Goal: Information Seeking & Learning: Learn about a topic

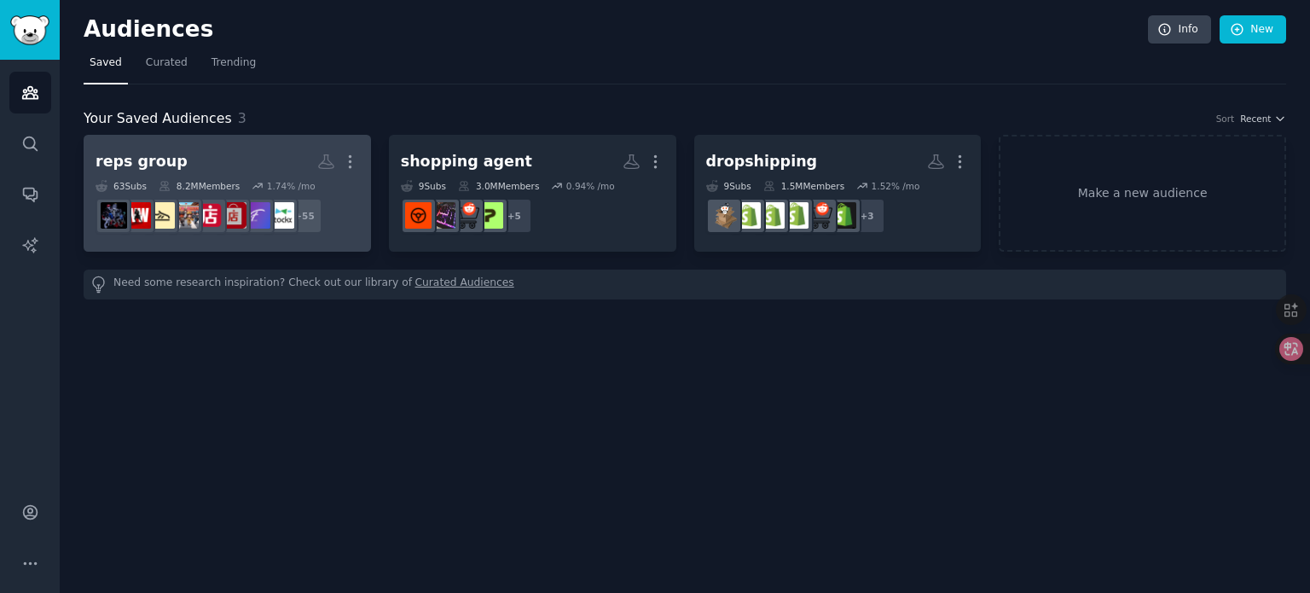
click at [160, 159] on div "reps group" at bounding box center [142, 161] width 92 height 21
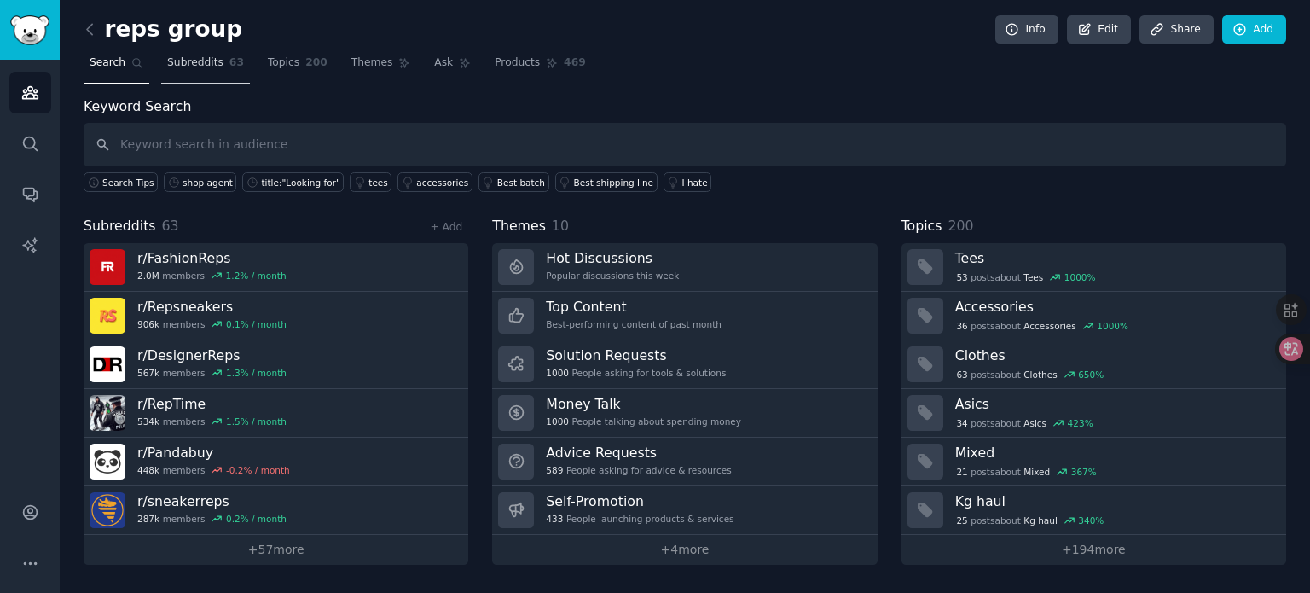
click at [212, 65] on span "Subreddits" at bounding box center [195, 62] width 56 height 15
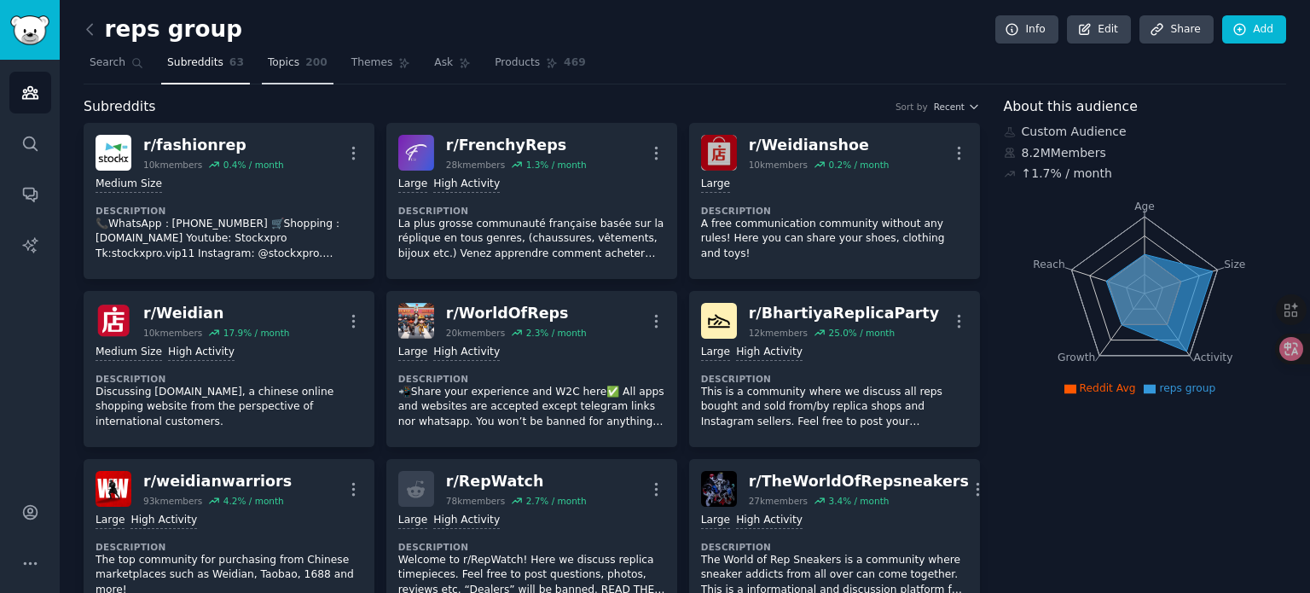
click at [305, 65] on span "200" at bounding box center [316, 62] width 22 height 15
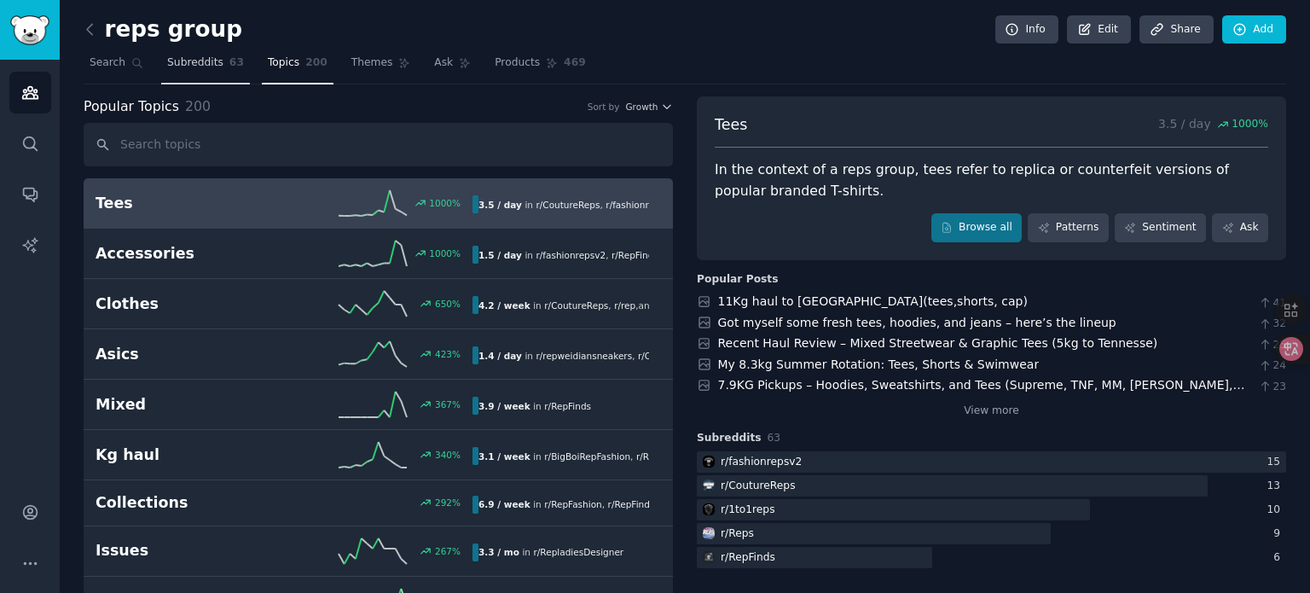
click at [173, 64] on span "Subreddits" at bounding box center [195, 62] width 56 height 15
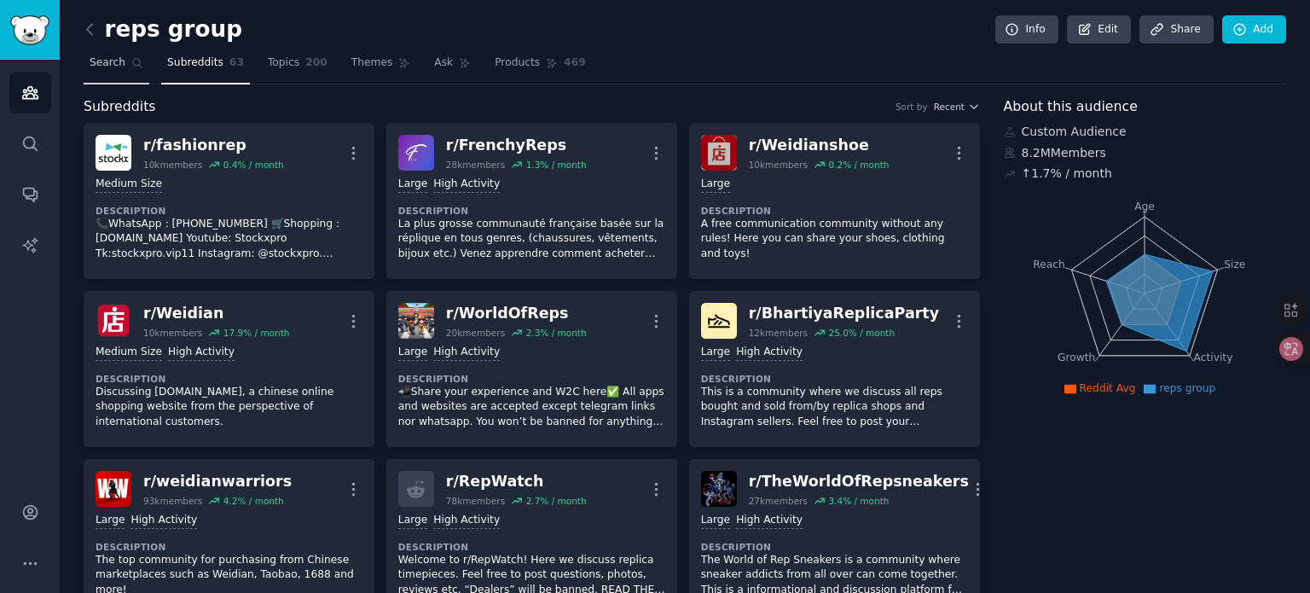
click at [113, 67] on span "Search" at bounding box center [108, 62] width 36 height 15
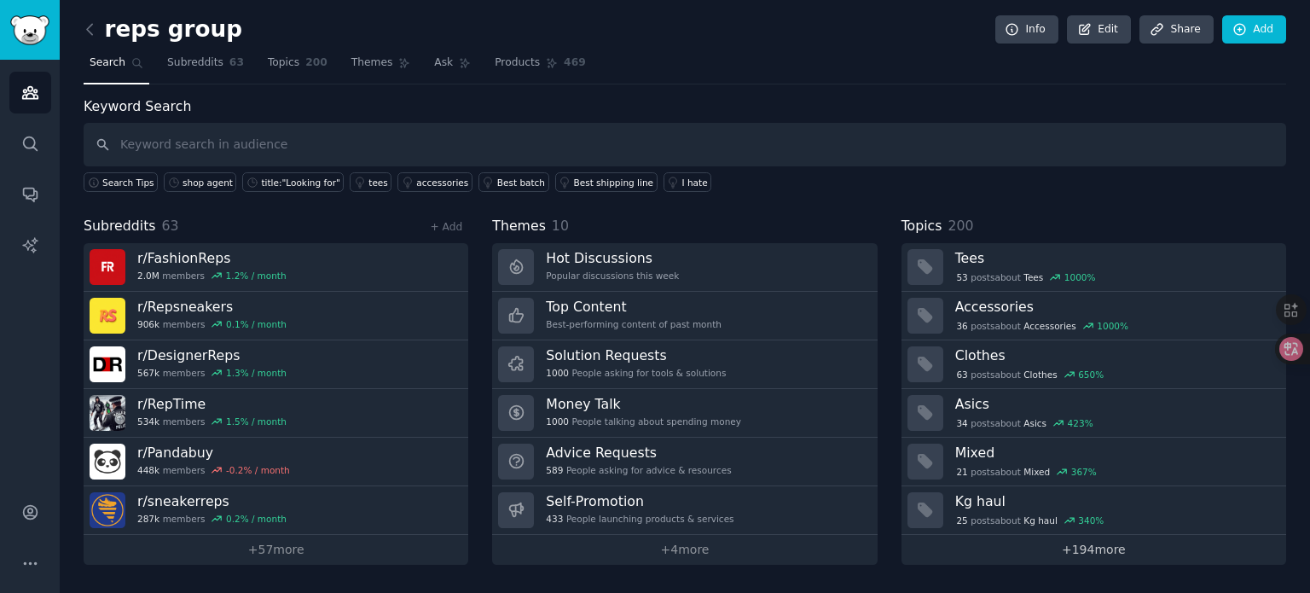
click at [977, 551] on link "+ 194 more" at bounding box center [1094, 550] width 385 height 30
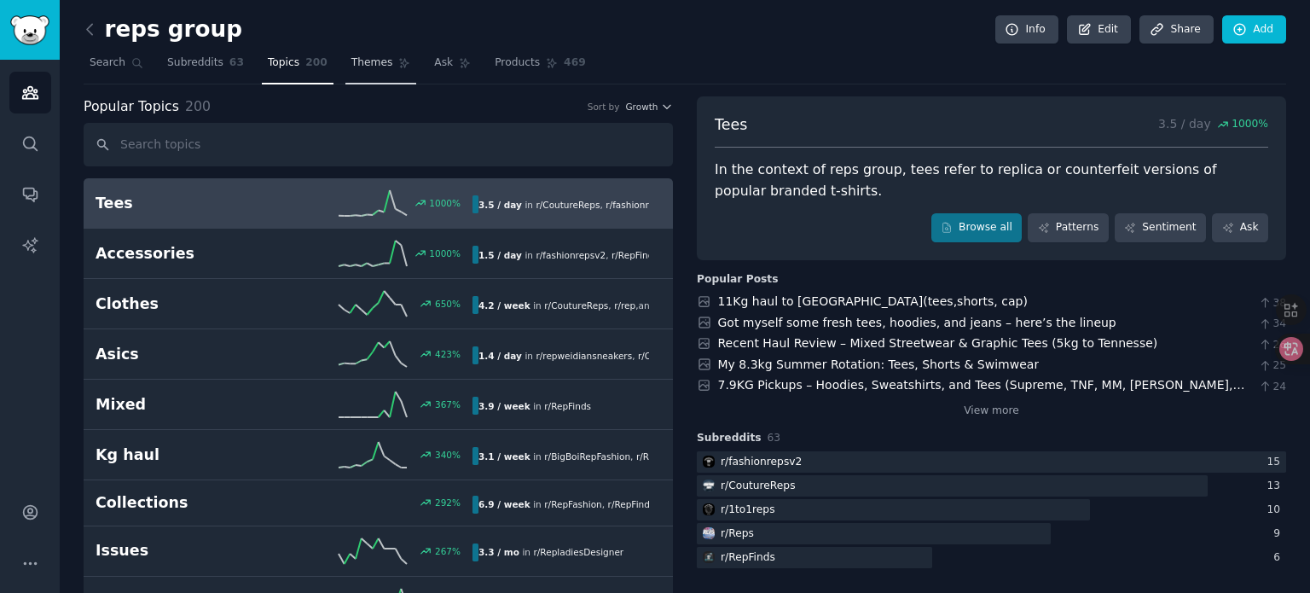
click at [357, 67] on span "Themes" at bounding box center [372, 62] width 42 height 15
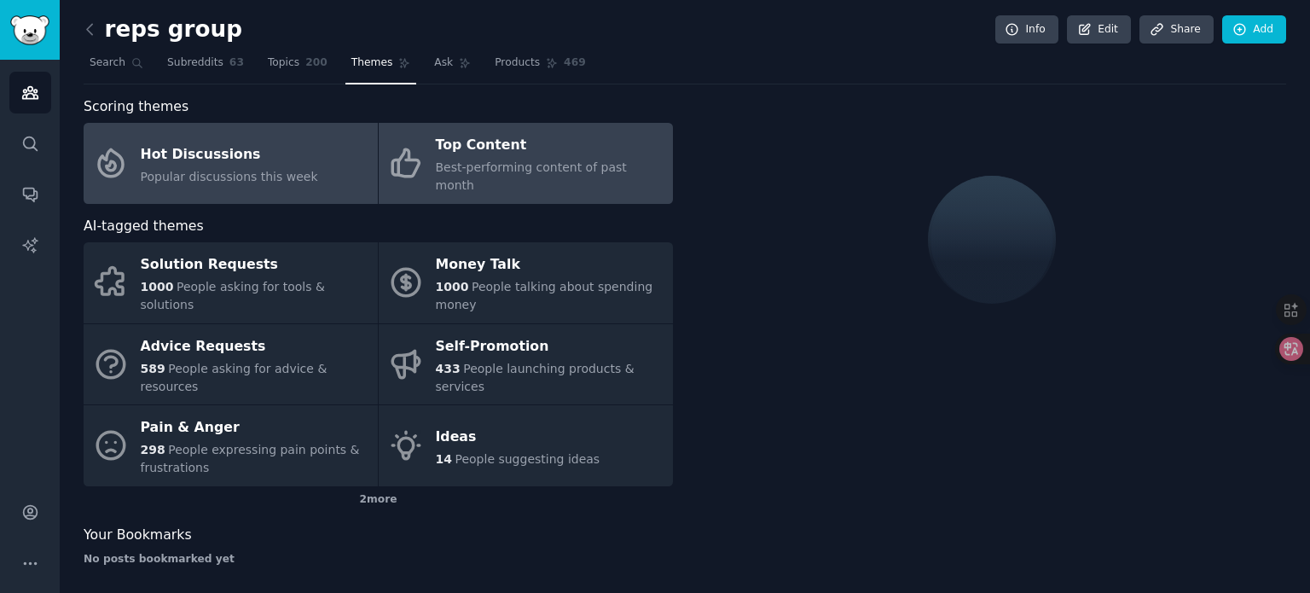
click at [467, 149] on div "Top Content" at bounding box center [550, 145] width 229 height 27
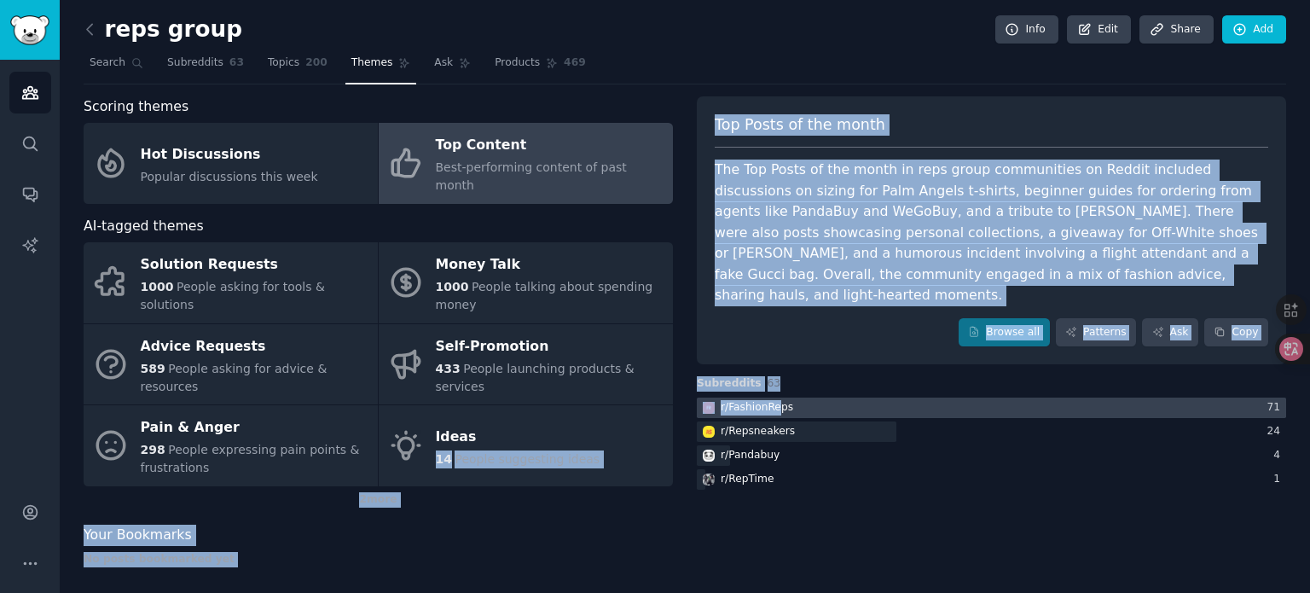
drag, startPoint x: 679, startPoint y: 405, endPoint x: 780, endPoint y: 407, distance: 101.5
click at [780, 407] on div "Scoring themes Hot Discussions Popular discussions this week Top Content Best-p…" at bounding box center [685, 337] width 1203 height 483
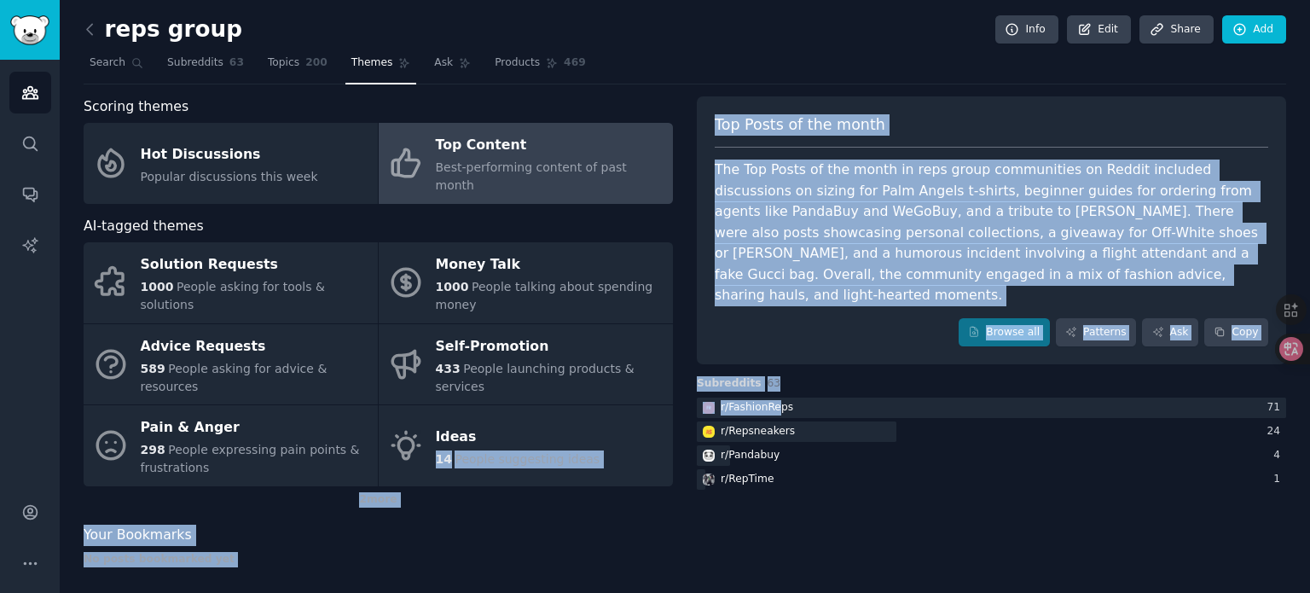
click at [681, 409] on div "Scoring themes Hot Discussions Popular discussions this week Top Content Best-p…" at bounding box center [685, 337] width 1203 height 483
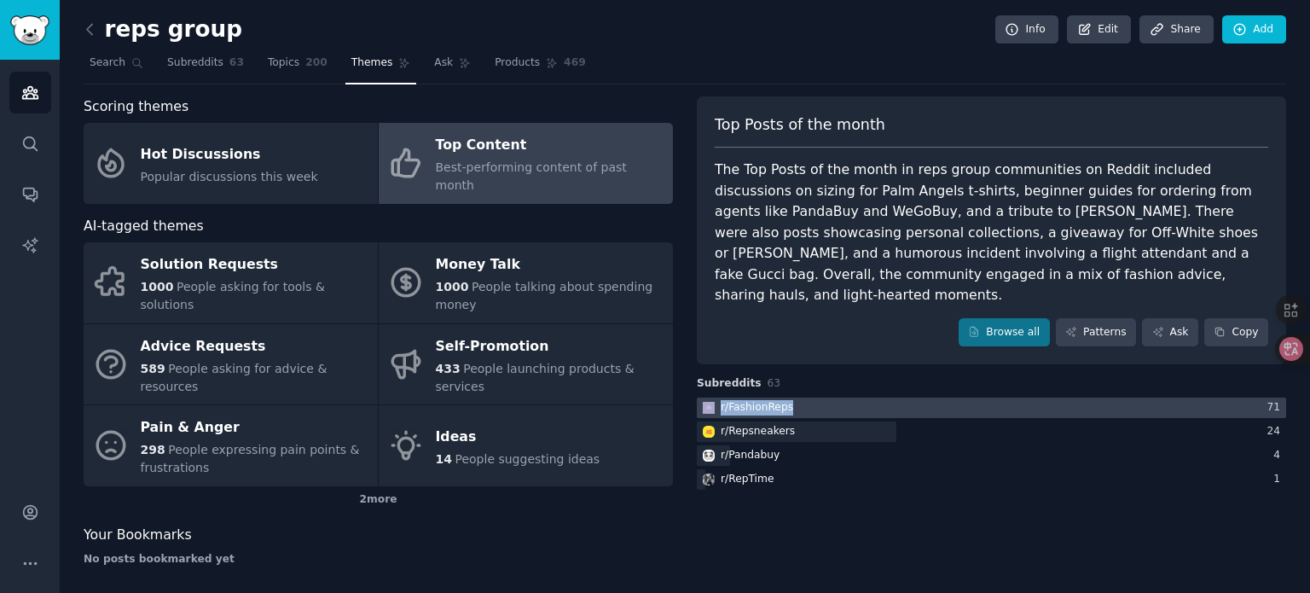
drag, startPoint x: 802, startPoint y: 388, endPoint x: 793, endPoint y: 409, distance: 22.2
click at [793, 409] on div "Subreddits 63 r/ FashionReps 71 r/ Repsneakers 24 r/ Pandabuy 4 r/ RepTime 1" at bounding box center [991, 434] width 589 height 117
